Goal: Task Accomplishment & Management: Use online tool/utility

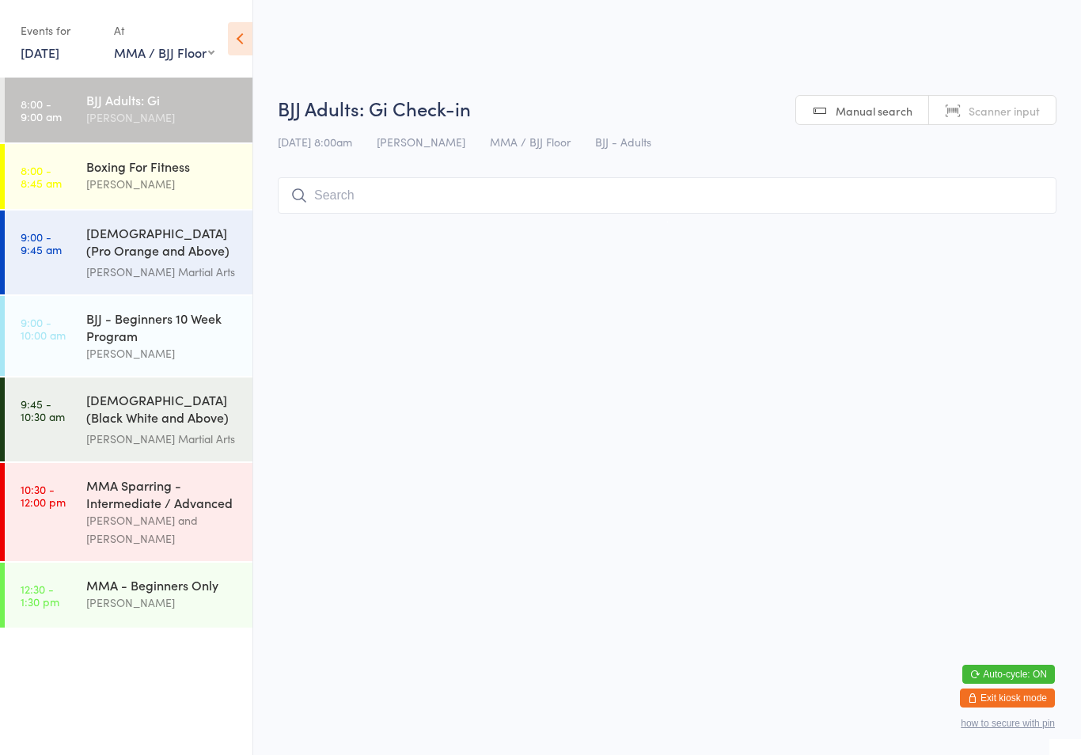
select select "1"
click at [166, 112] on div "[PERSON_NAME]" at bounding box center [162, 117] width 153 height 18
click at [427, 192] on input "search" at bounding box center [667, 195] width 779 height 36
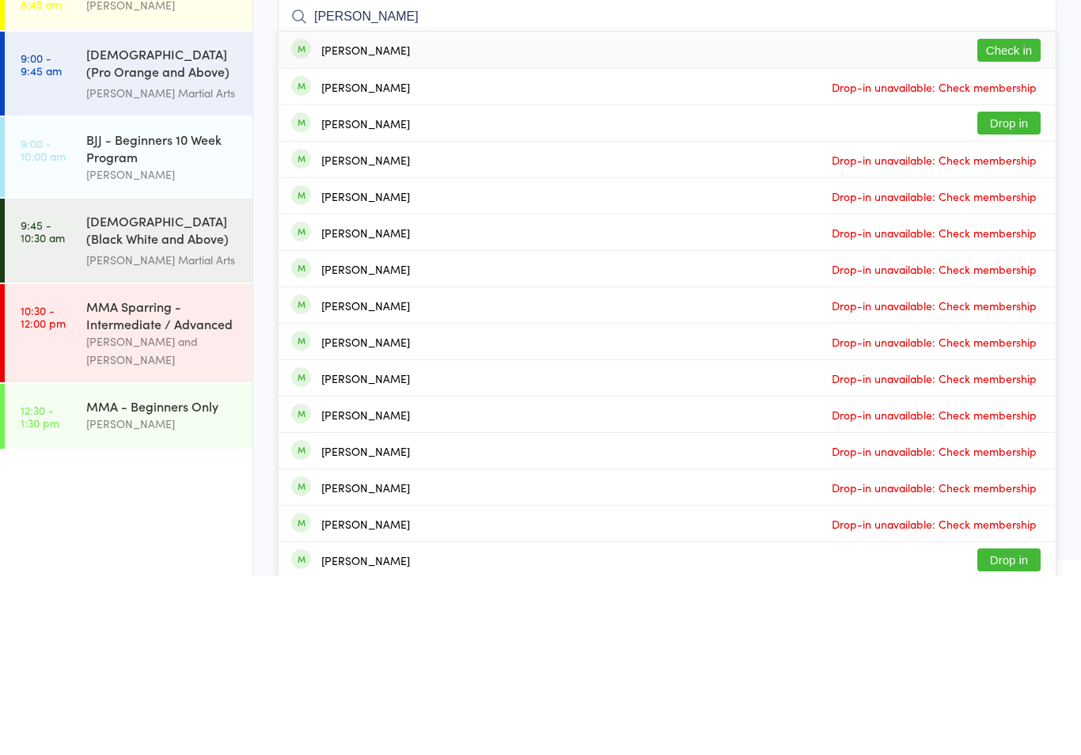
type input "[PERSON_NAME]"
click at [1007, 218] on button "Check in" at bounding box center [1008, 229] width 63 height 23
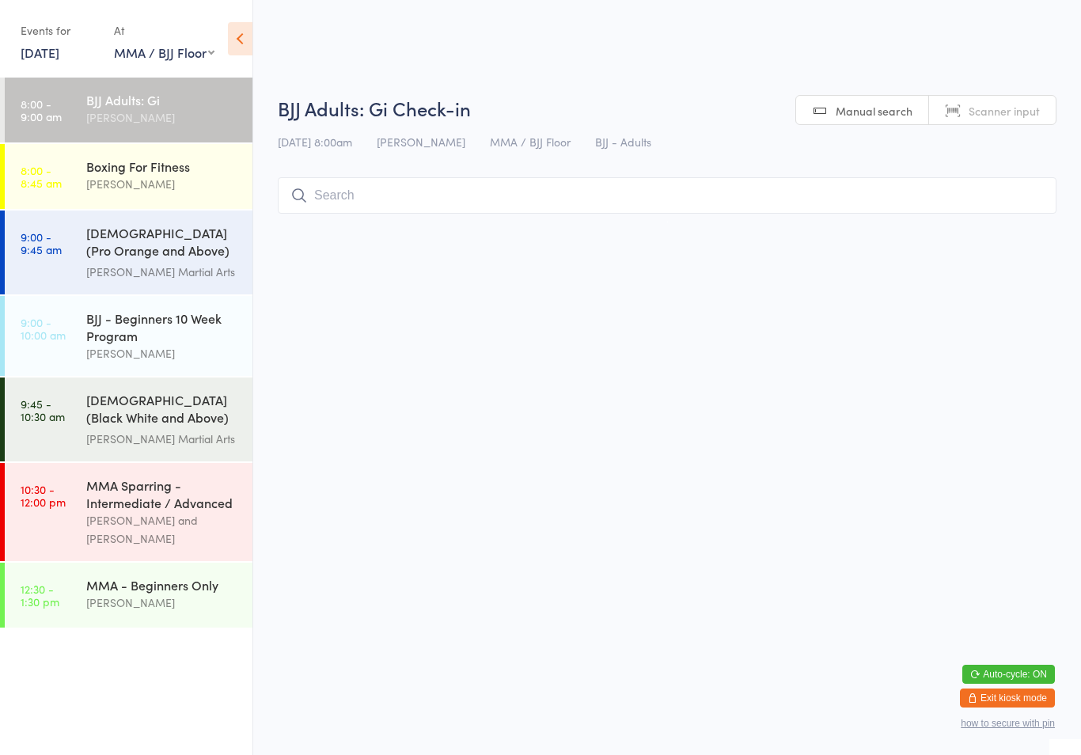
click at [131, 104] on div "BJJ Adults: Gi" at bounding box center [162, 99] width 153 height 17
click at [449, 211] on input "search" at bounding box center [667, 195] width 779 height 36
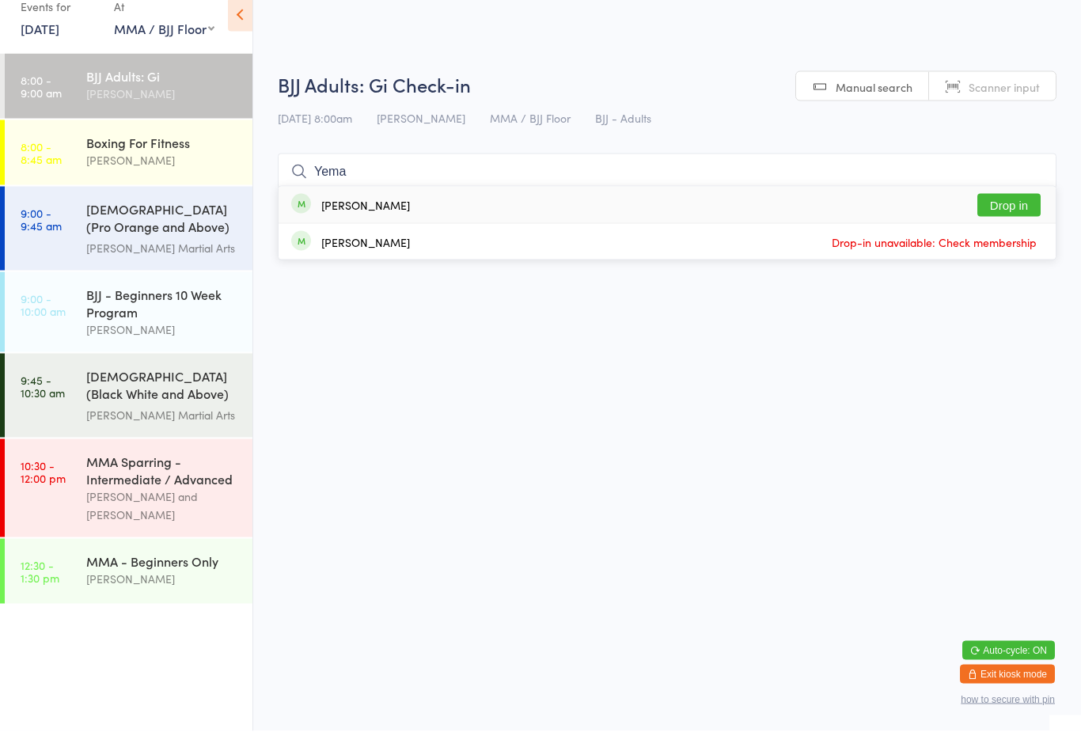
type input "Yema"
click at [1007, 218] on button "Drop in" at bounding box center [1008, 229] width 63 height 23
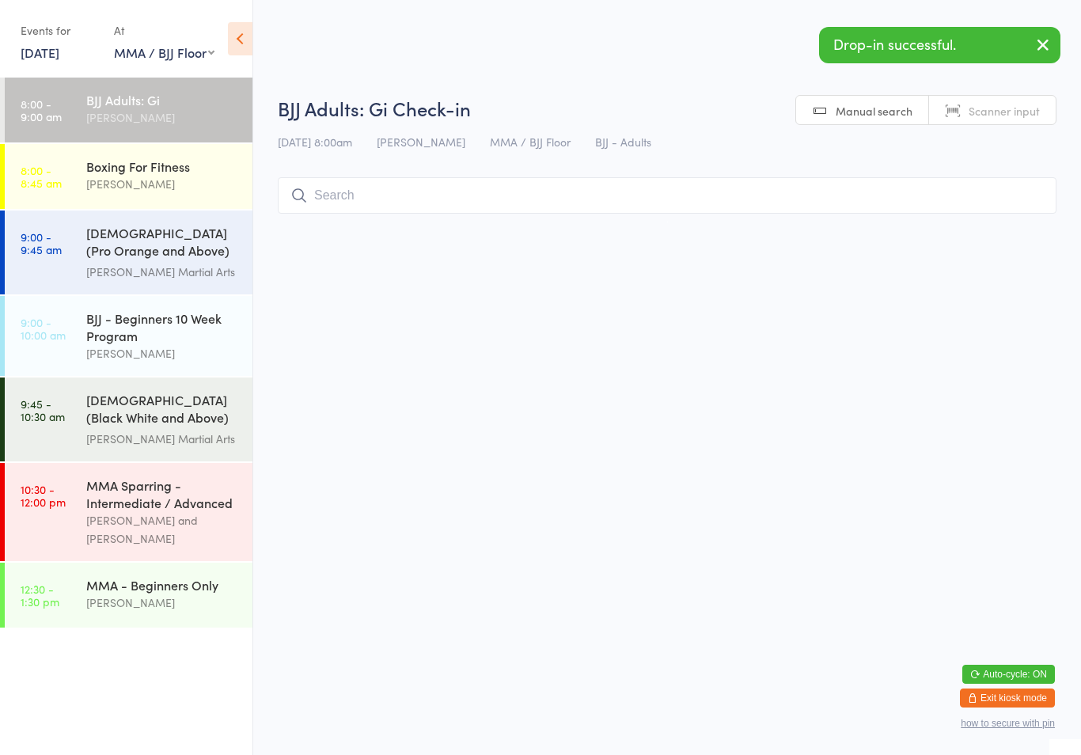
click at [128, 184] on div "[PERSON_NAME]" at bounding box center [162, 184] width 153 height 18
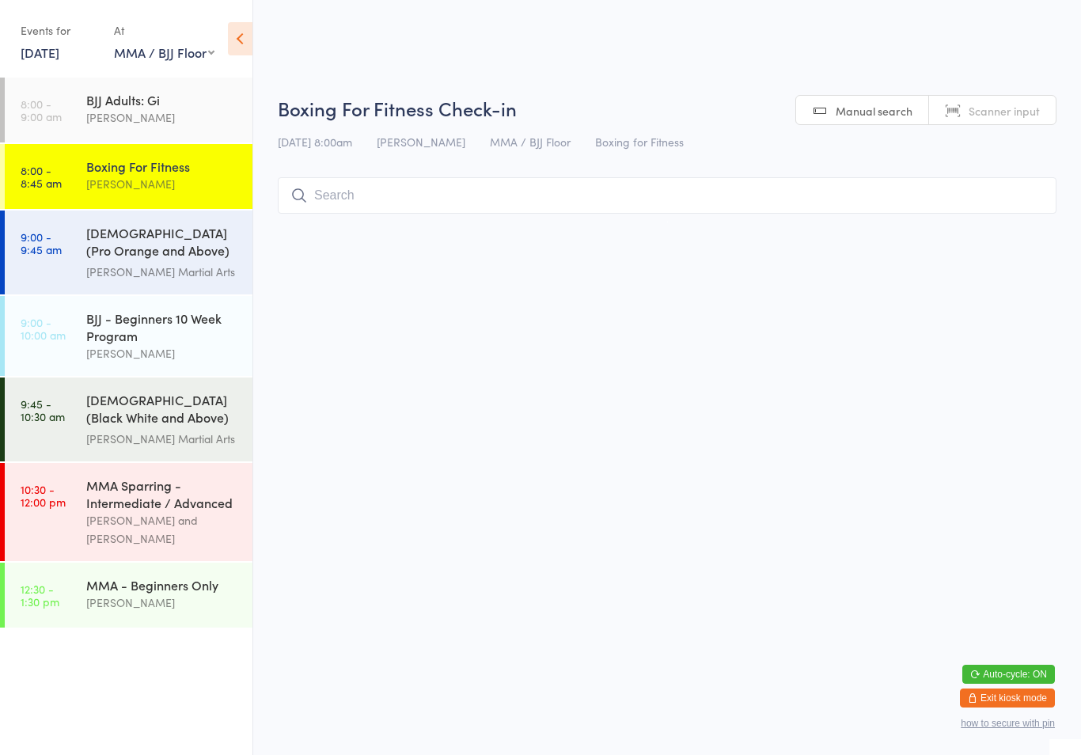
click at [529, 196] on input "search" at bounding box center [667, 195] width 779 height 36
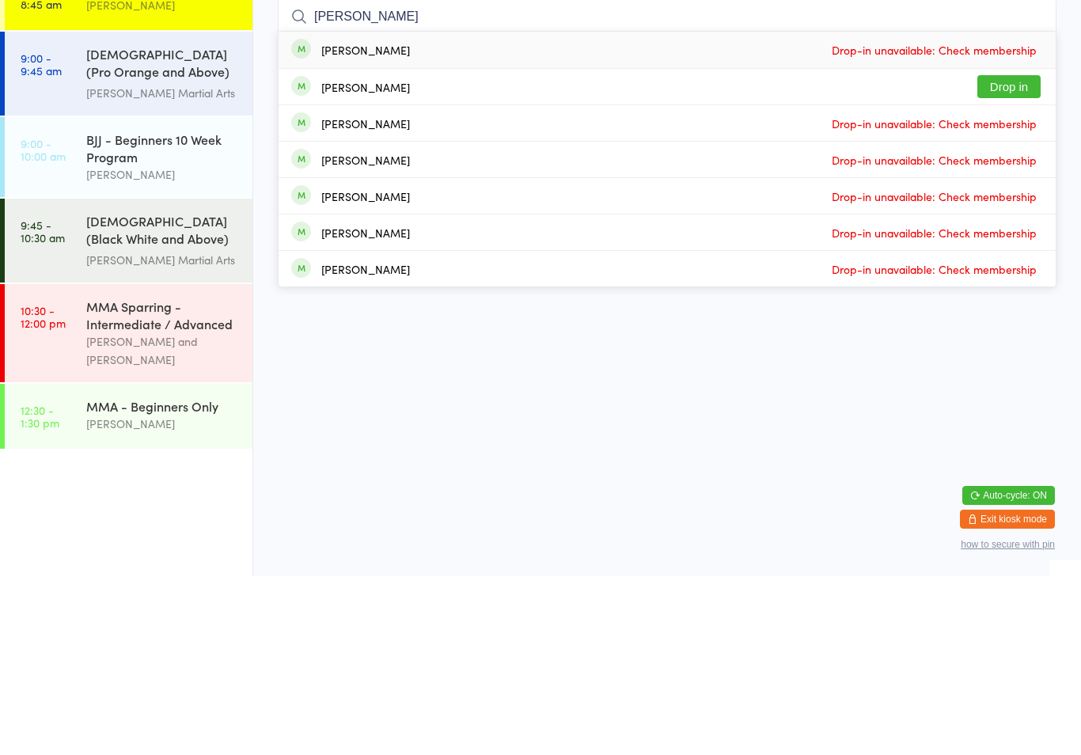
type input "[PERSON_NAME]"
click at [1015, 254] on button "Drop in" at bounding box center [1008, 265] width 63 height 23
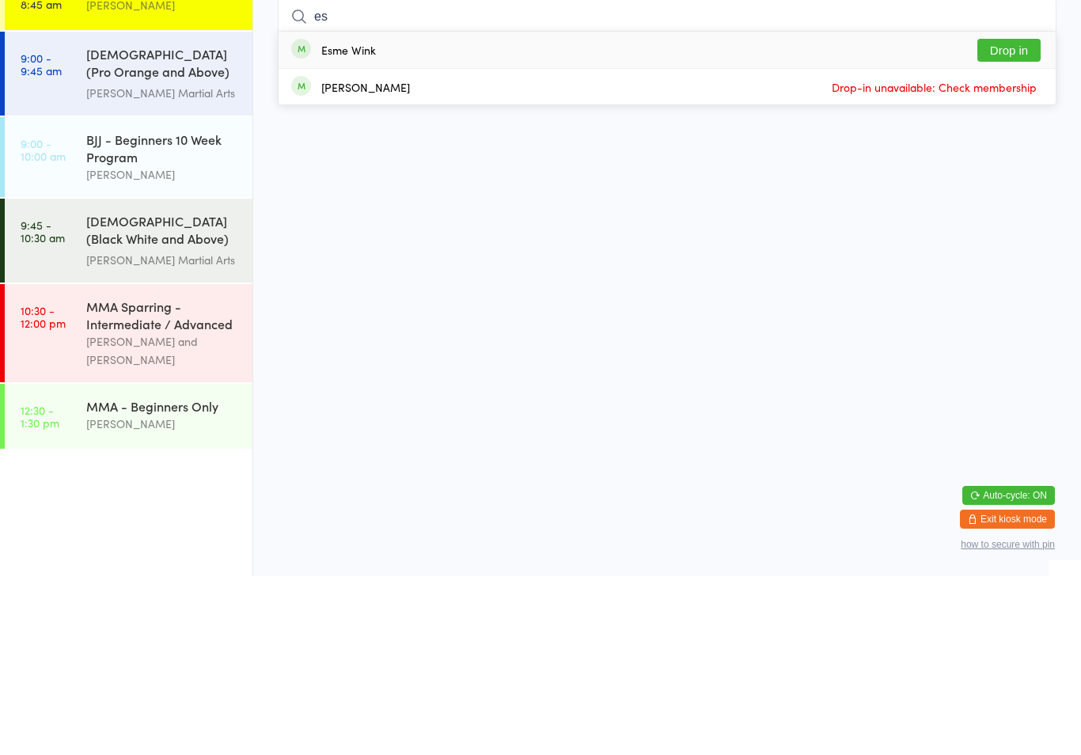
type input "es"
click at [1019, 218] on button "Drop in" at bounding box center [1008, 229] width 63 height 23
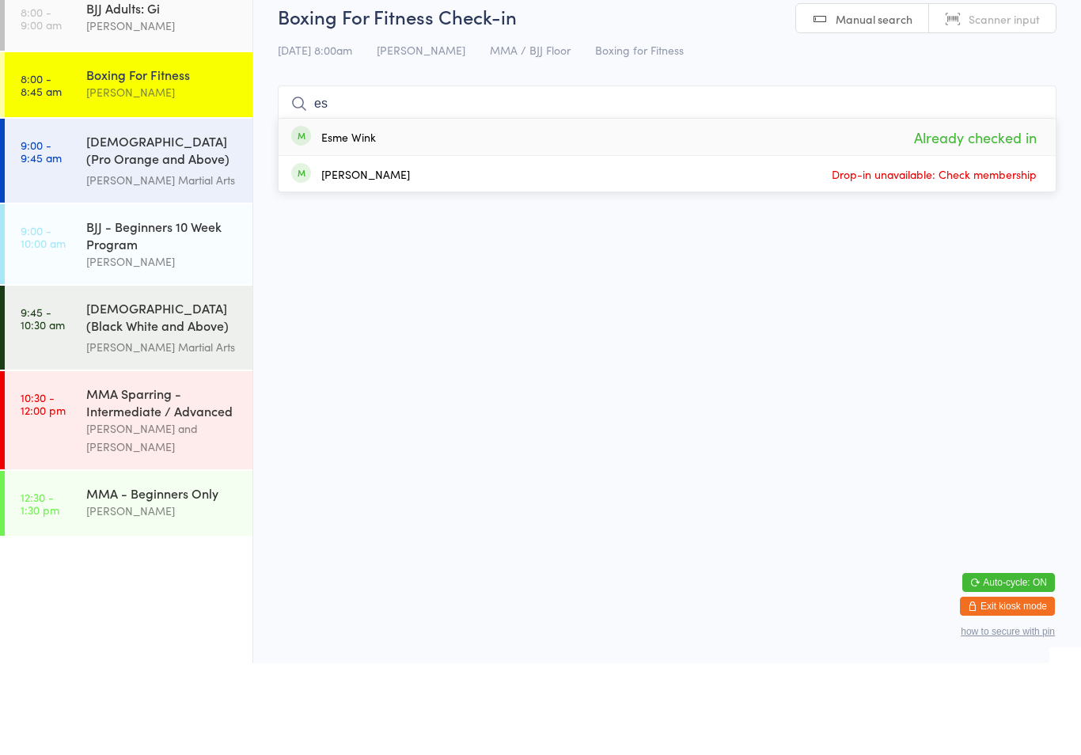
type input "es"
click at [920, 263] on html "You have now entered Kiosk Mode. Members will be able to check themselves in us…" at bounding box center [540, 377] width 1081 height 755
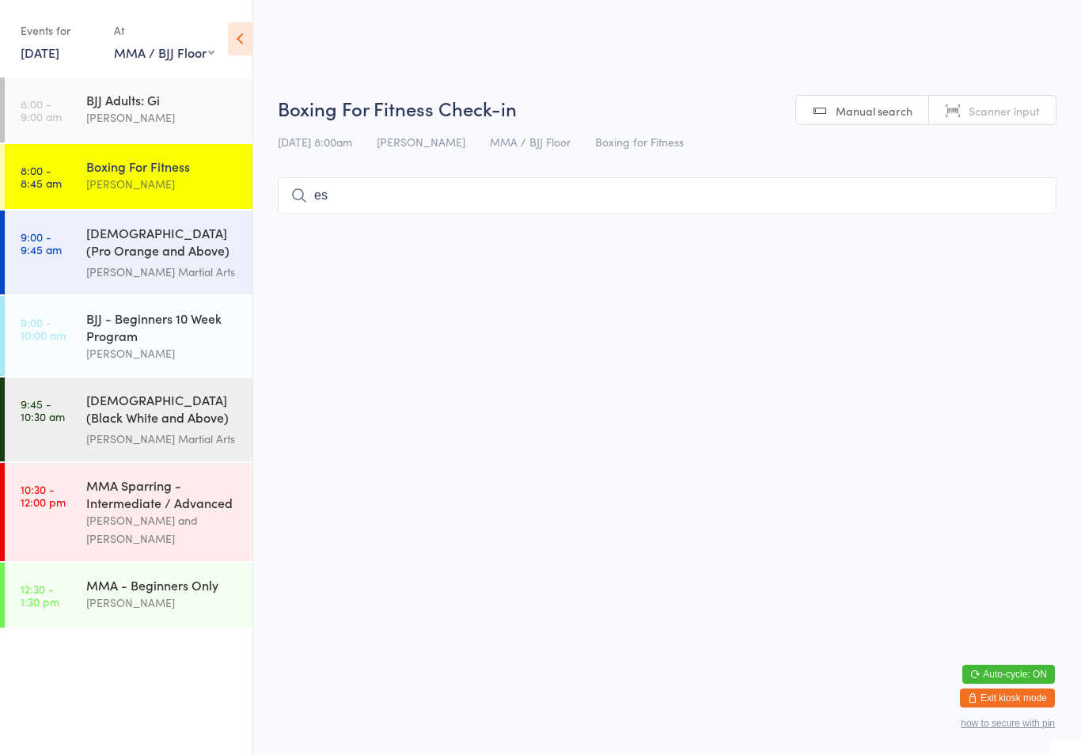
click at [144, 116] on div "[PERSON_NAME]" at bounding box center [162, 117] width 153 height 18
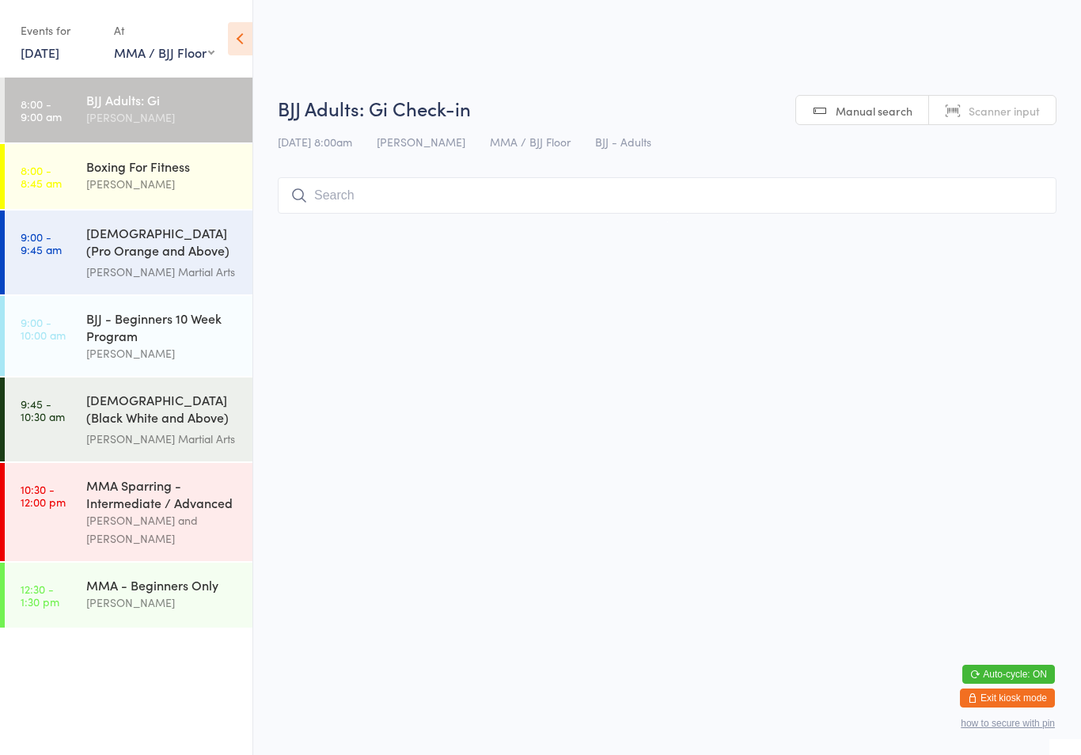
click at [543, 199] on input "search" at bounding box center [667, 195] width 779 height 36
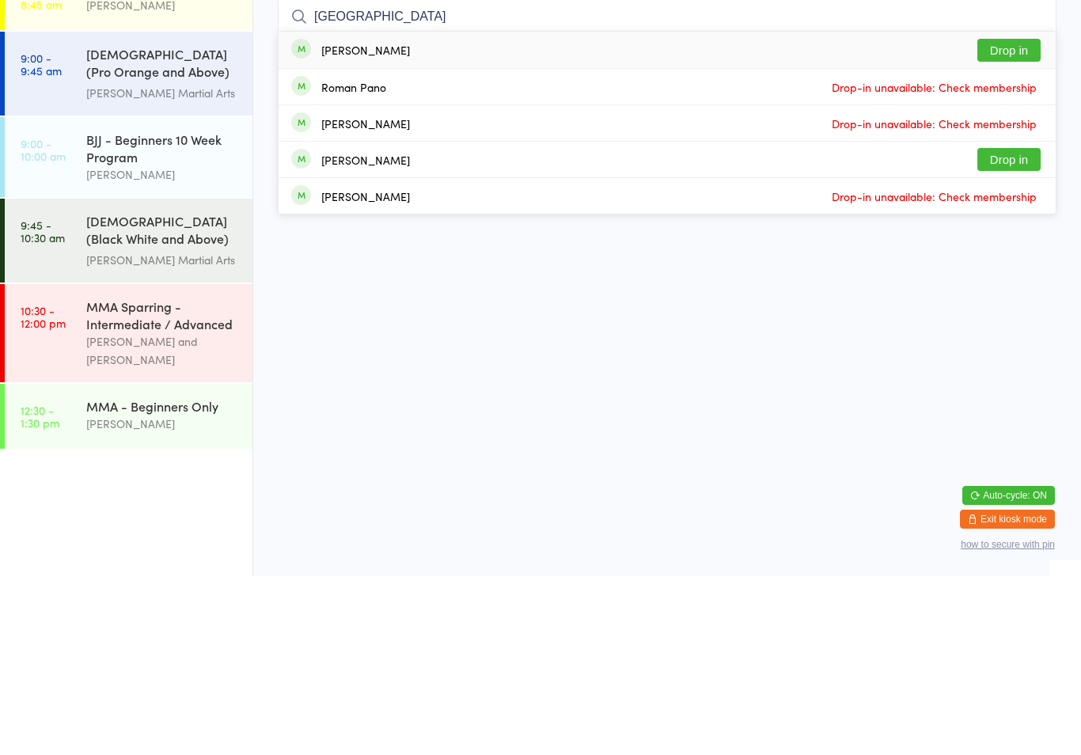
type input "[GEOGRAPHIC_DATA]"
click at [1021, 218] on button "Drop in" at bounding box center [1008, 229] width 63 height 23
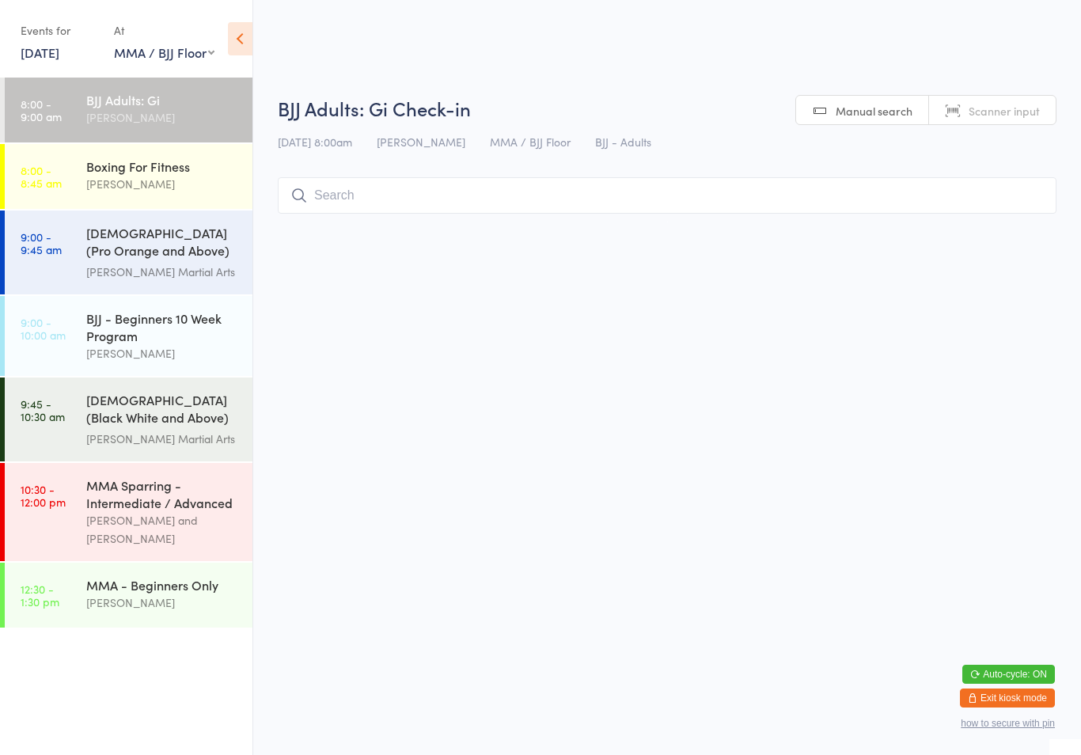
click at [131, 88] on div "BJJ Adults: [PERSON_NAME]" at bounding box center [169, 109] width 166 height 63
click at [102, 161] on div "Boxing For Fitness" at bounding box center [162, 165] width 153 height 17
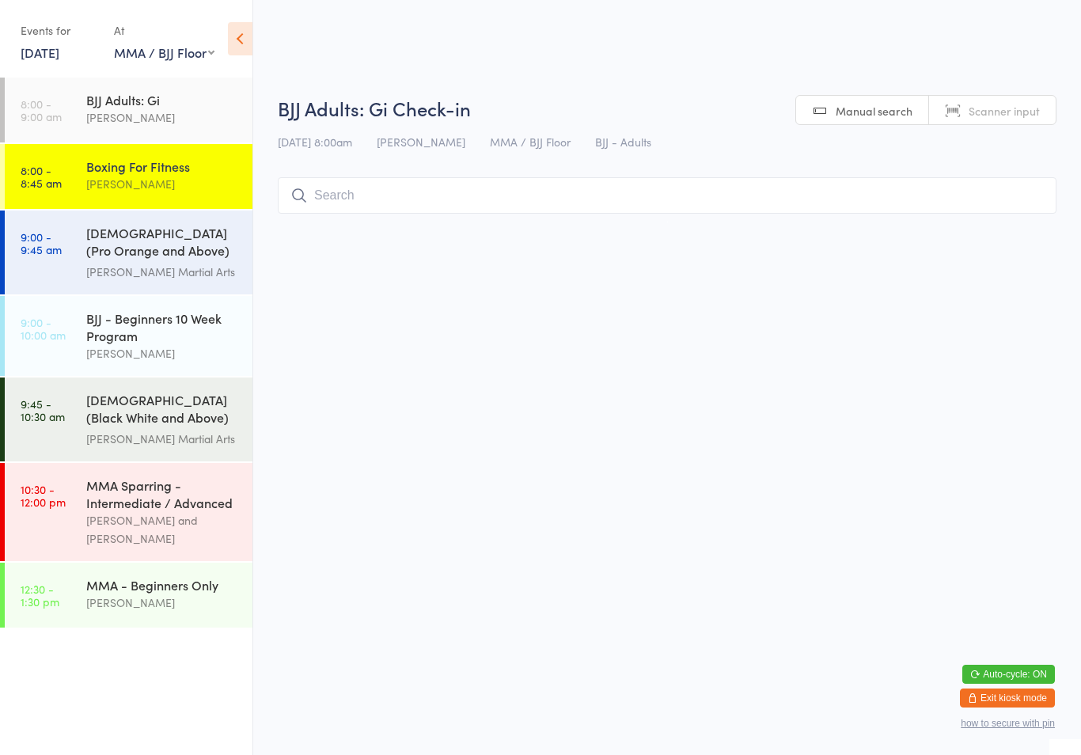
click at [394, 181] on input "search" at bounding box center [667, 195] width 779 height 36
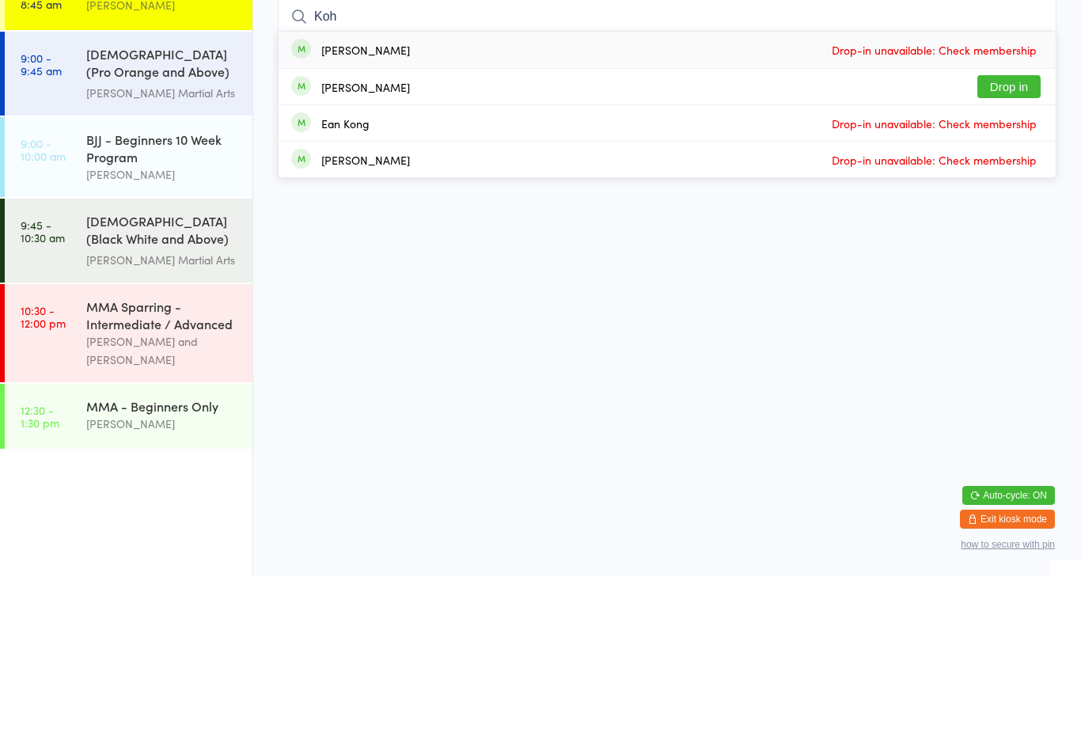
type input "Koh"
click at [1023, 254] on button "Drop in" at bounding box center [1008, 265] width 63 height 23
